Goal: Check status: Check status

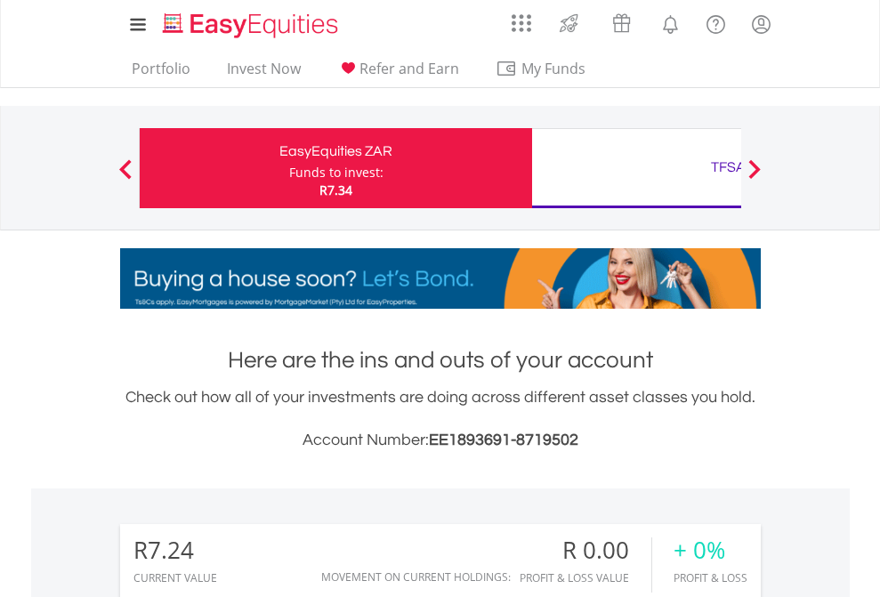
scroll to position [171, 279]
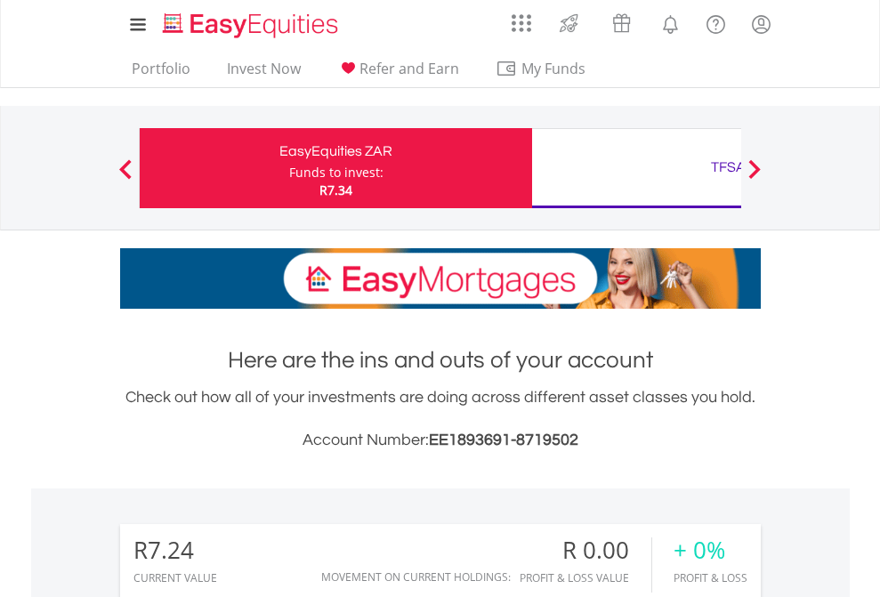
click at [289, 168] on div "Funds to invest:" at bounding box center [336, 173] width 94 height 18
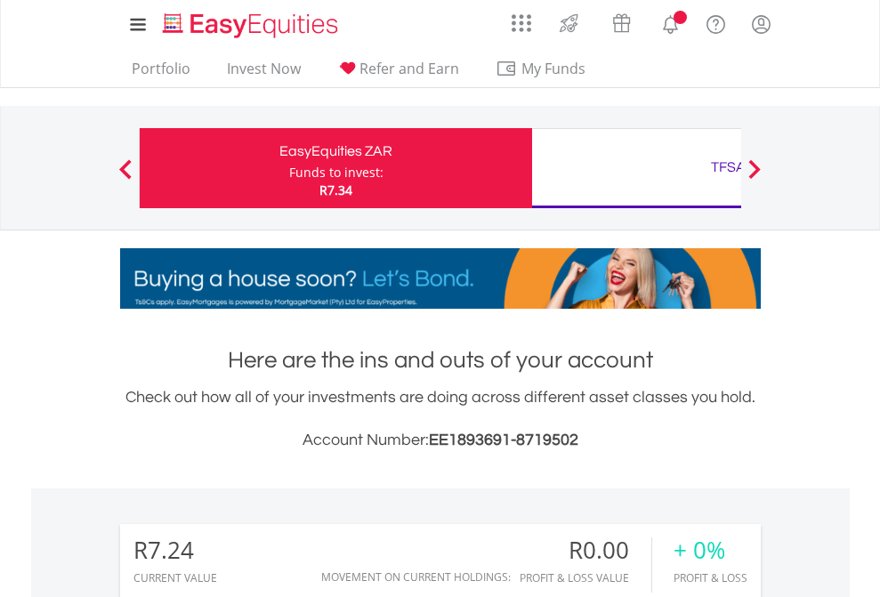
scroll to position [171, 279]
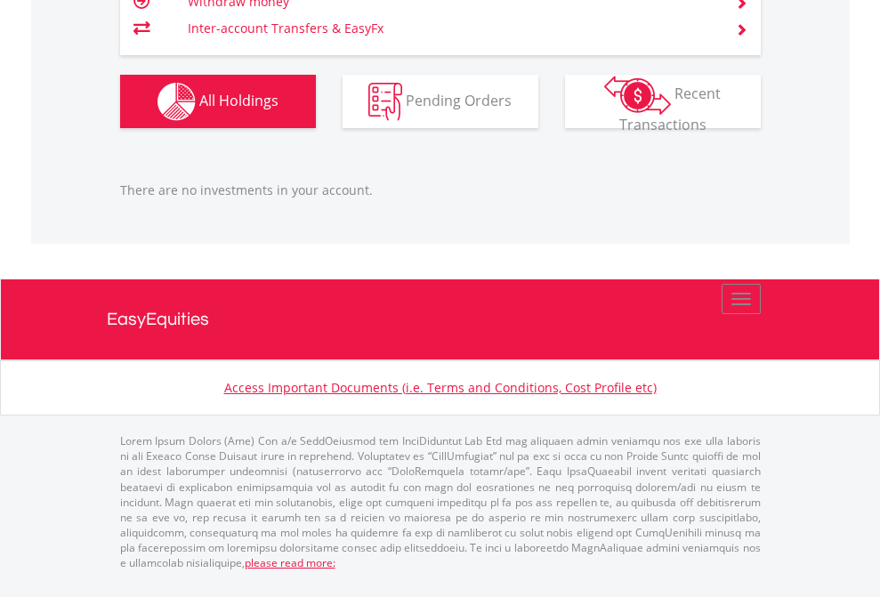
scroll to position [1803, 0]
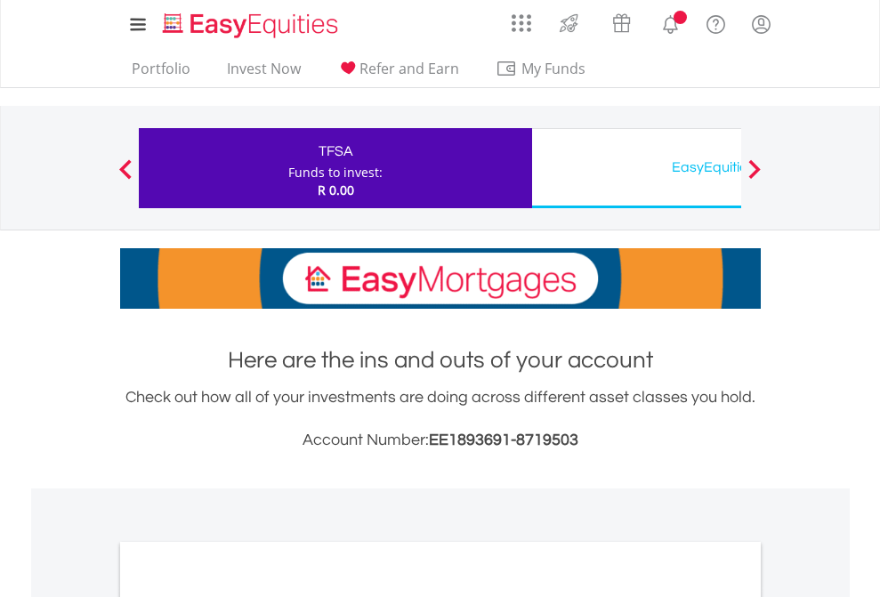
scroll to position [1069, 0]
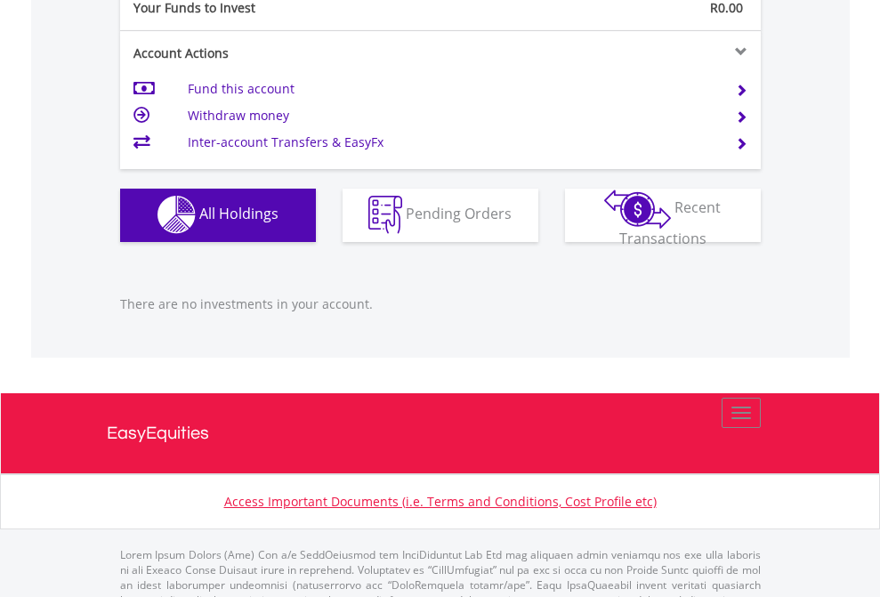
scroll to position [1762, 0]
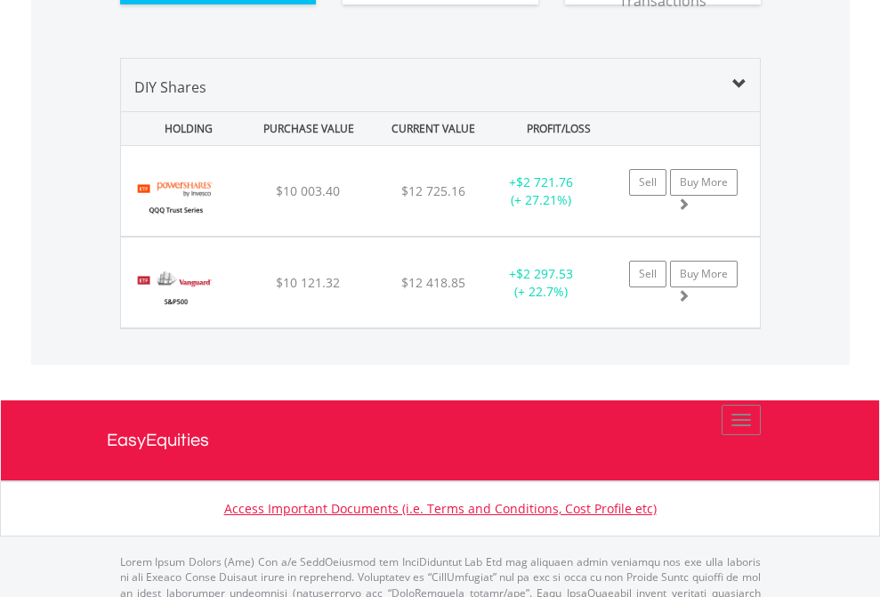
scroll to position [1979, 0]
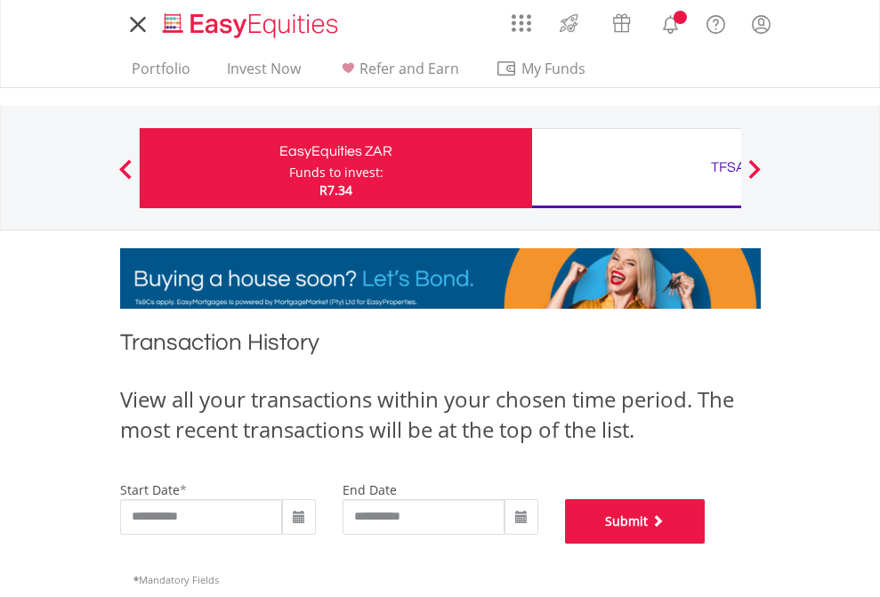
click at [706, 544] on button "Submit" at bounding box center [635, 521] width 141 height 44
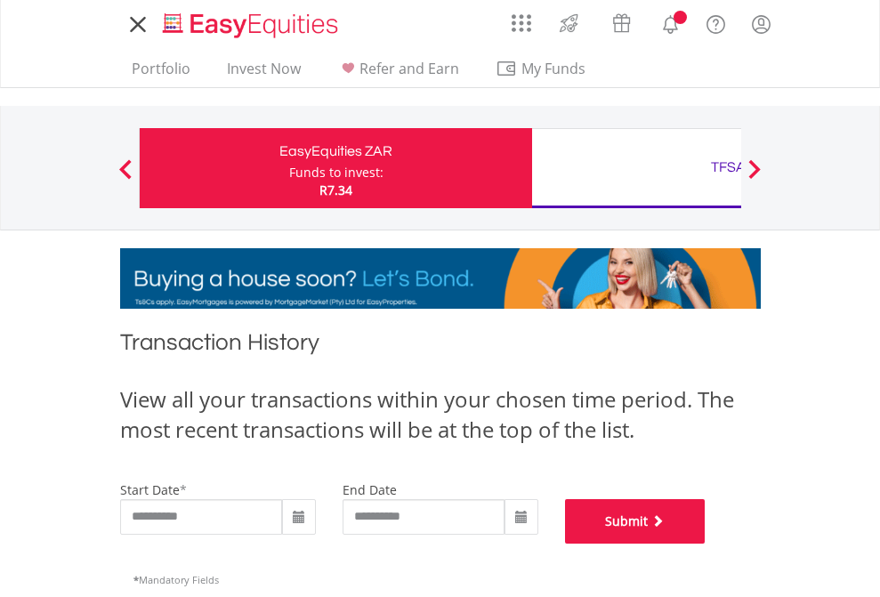
scroll to position [722, 0]
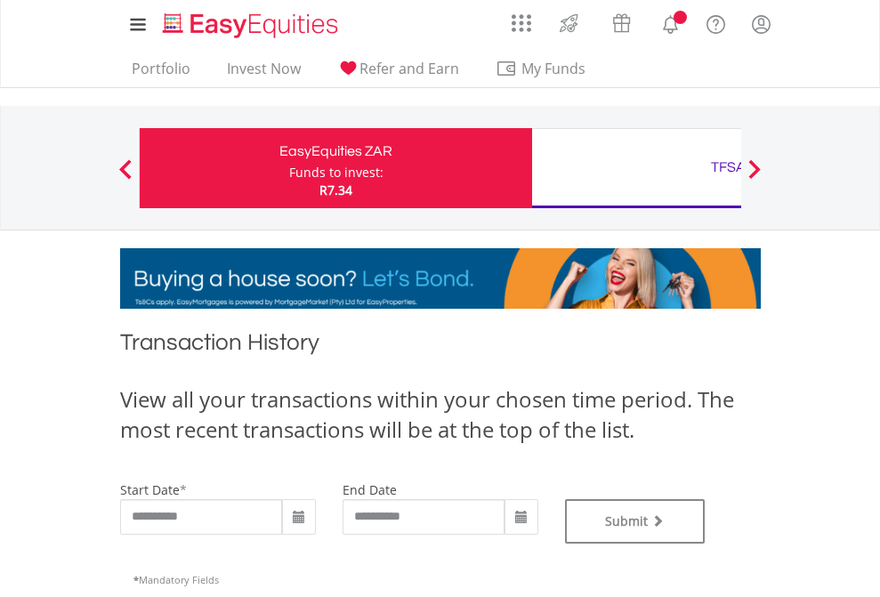
click at [636, 168] on div "TFSA" at bounding box center [728, 167] width 371 height 25
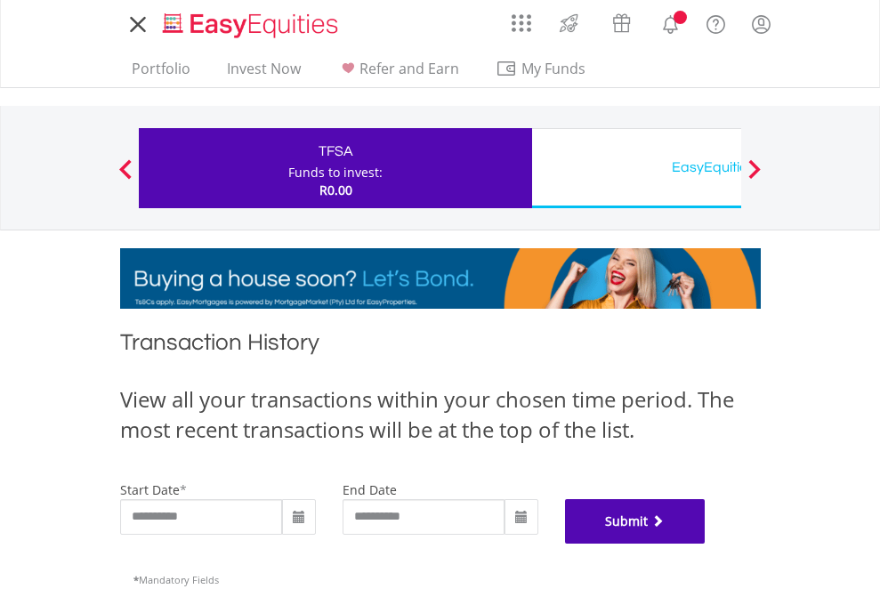
click at [706, 544] on button "Submit" at bounding box center [635, 521] width 141 height 44
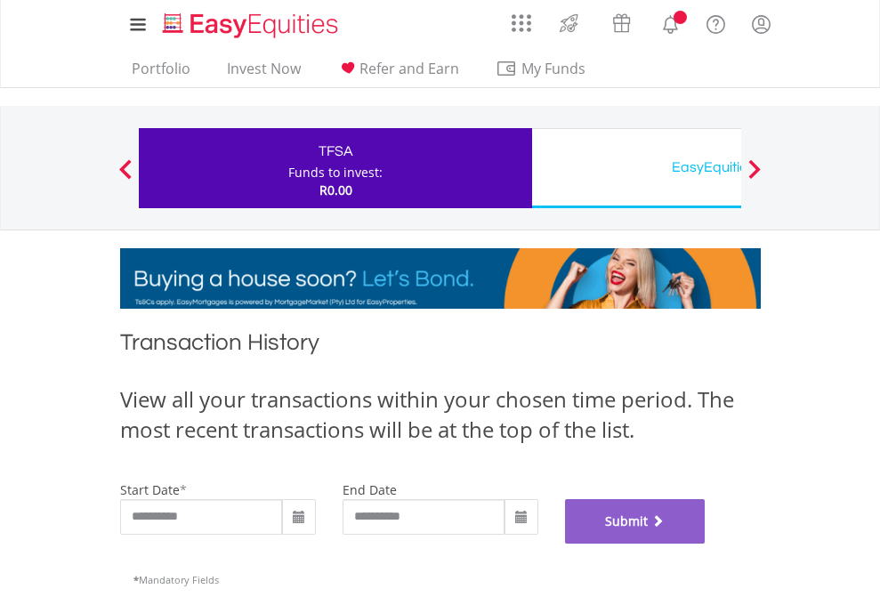
scroll to position [722, 0]
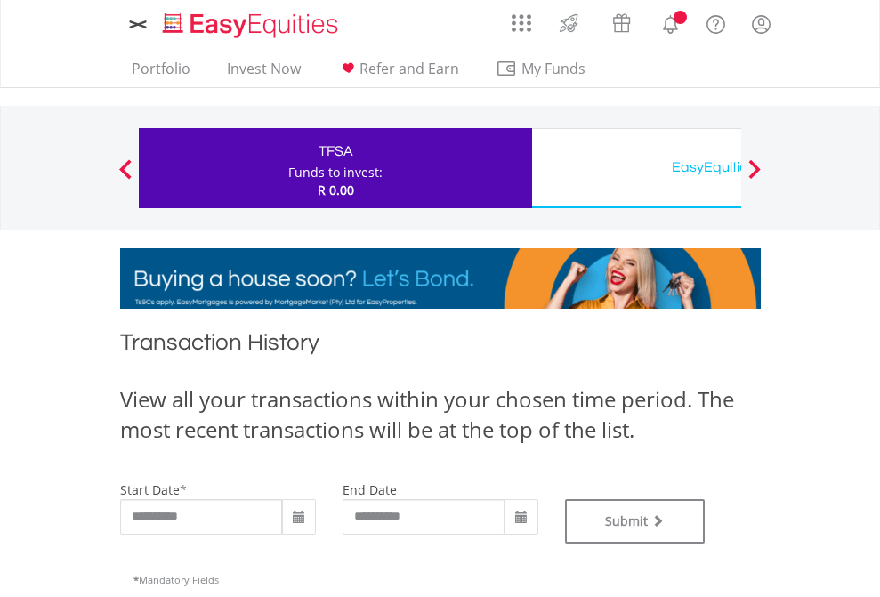
click at [636, 168] on div "EasyEquities USD" at bounding box center [728, 167] width 371 height 25
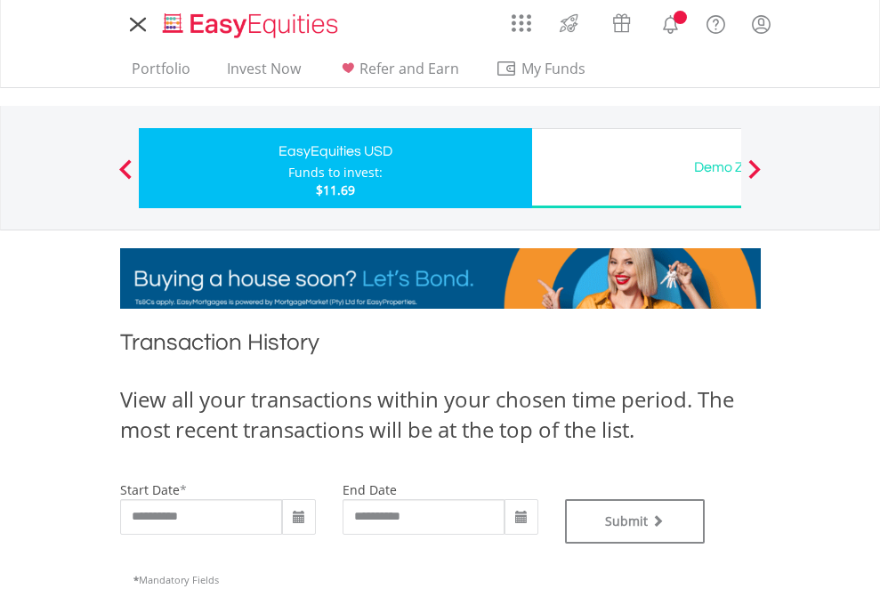
type input "**********"
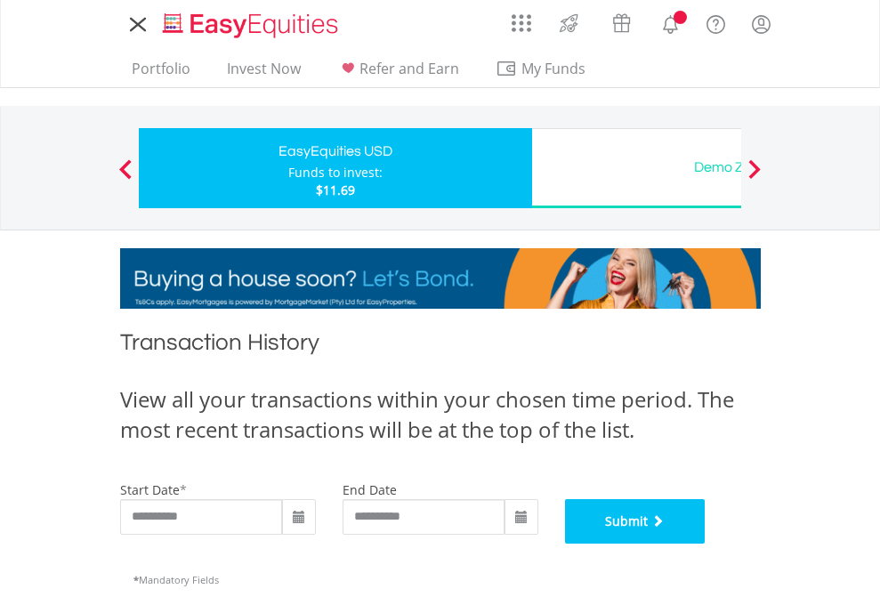
click at [706, 544] on button "Submit" at bounding box center [635, 521] width 141 height 44
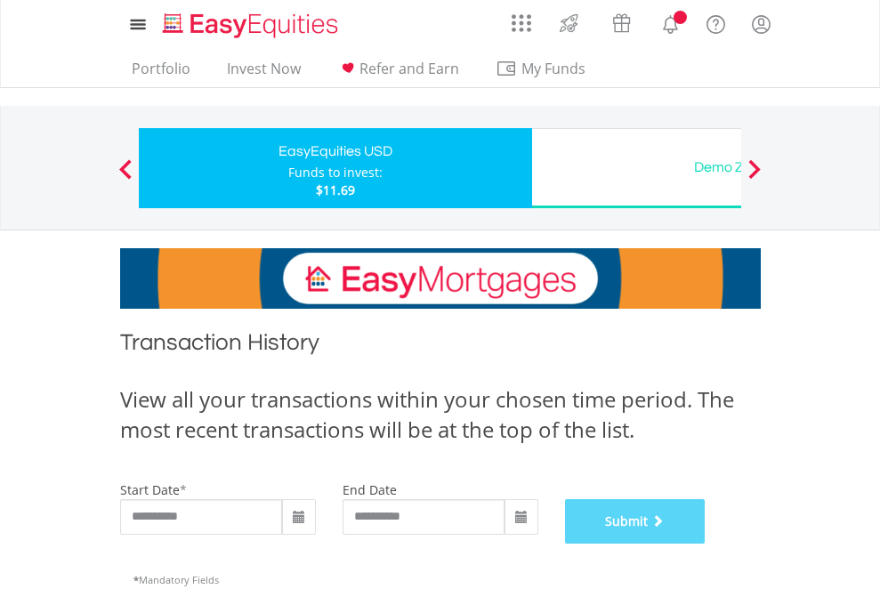
scroll to position [722, 0]
